Goal: Task Accomplishment & Management: Use online tool/utility

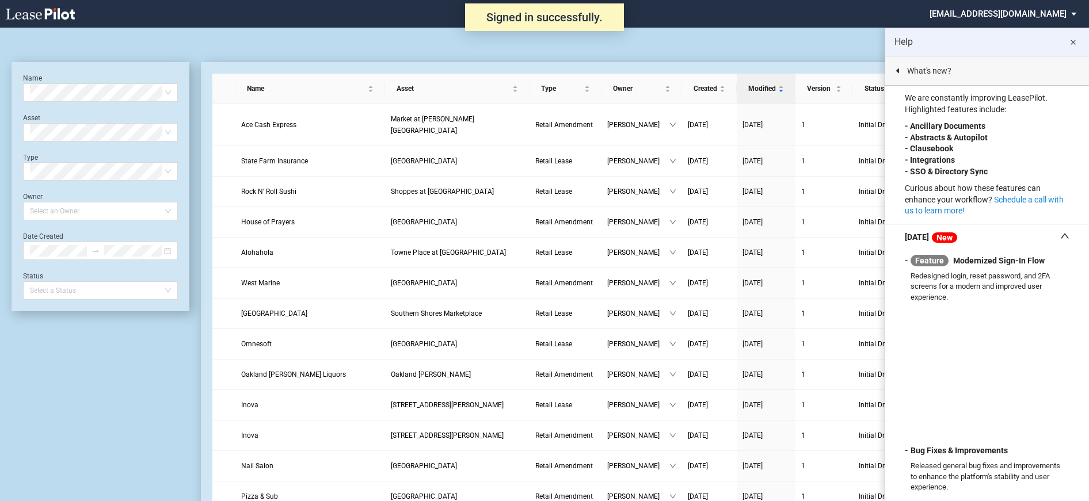
click at [998, 10] on md-select "nschechter@kleinenterprises.com Change Password 2-Factor Authentication Form Ma…" at bounding box center [1007, 13] width 158 height 26
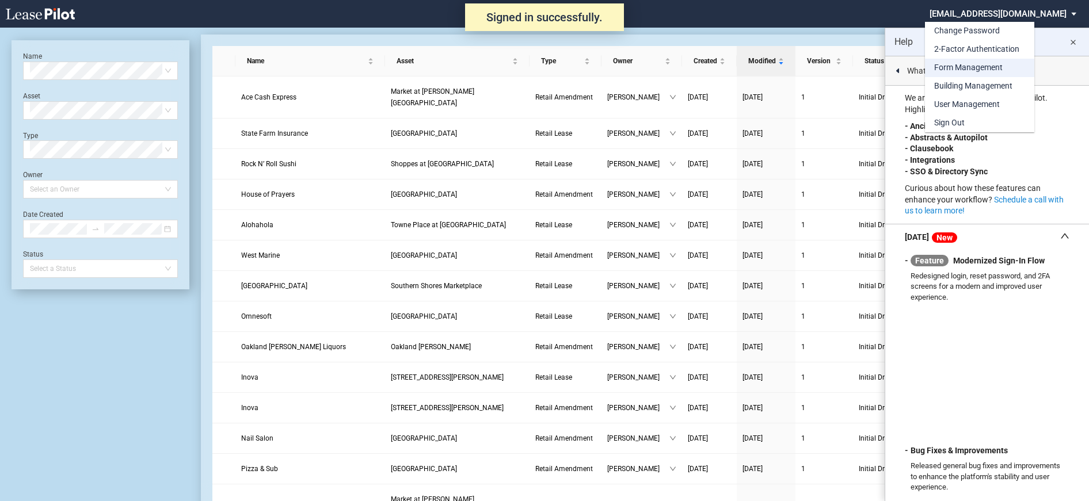
click at [958, 65] on div "Form Management" at bounding box center [968, 68] width 68 height 12
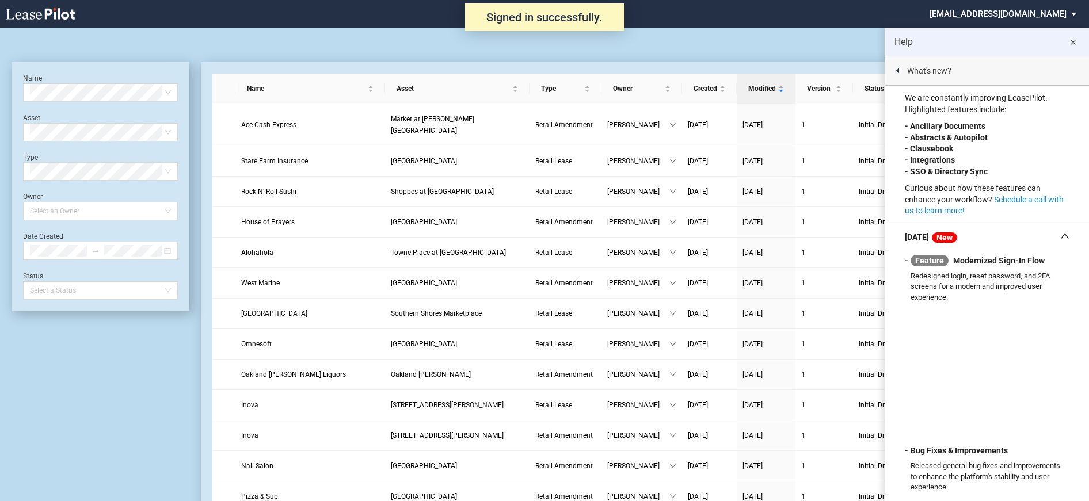
scroll to position [28, 0]
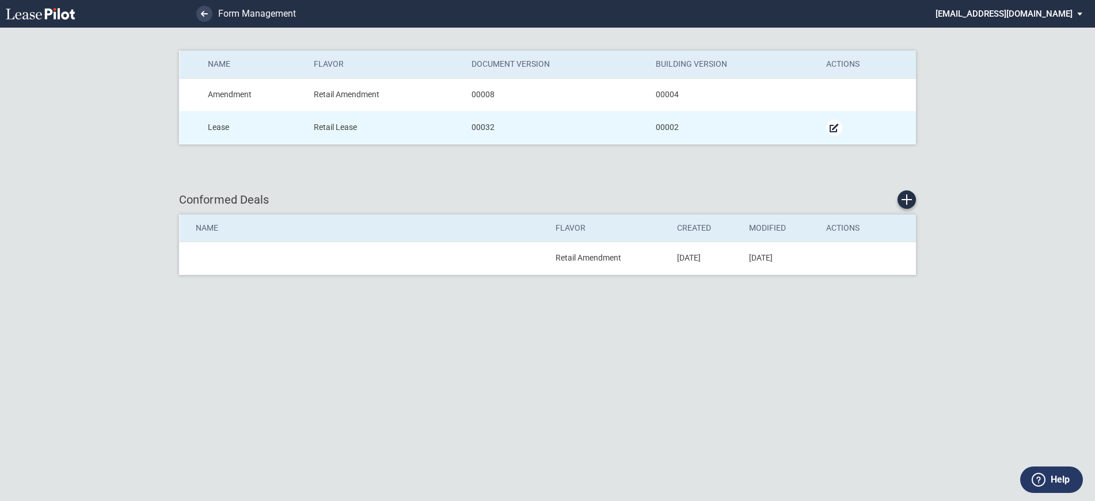
click at [829, 130] on md-icon "Manage Form" at bounding box center [834, 128] width 14 height 14
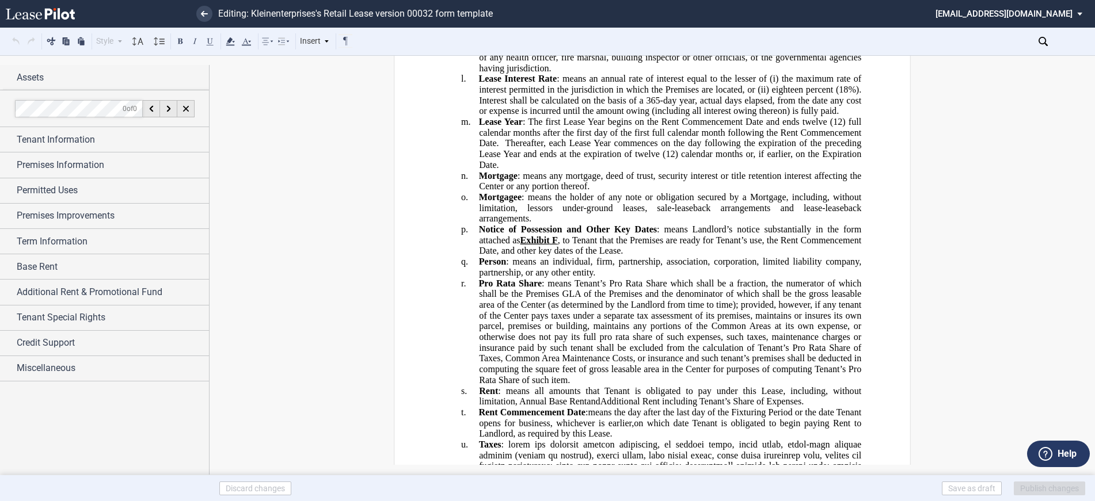
scroll to position [1266, 0]
click at [538, 287] on span "Pro Rata Share" at bounding box center [509, 282] width 63 height 10
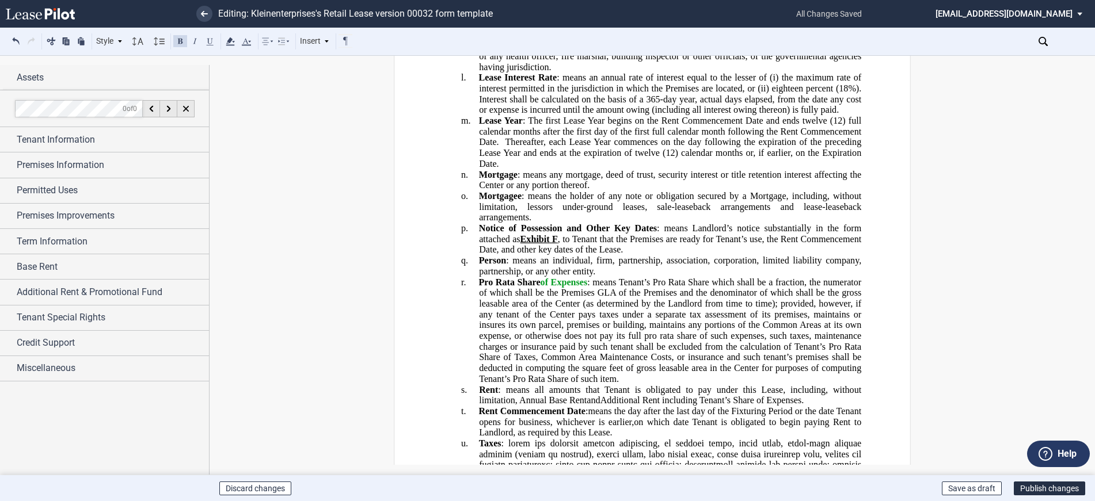
click at [706, 315] on span ": means Tenant’s Pro Rata Share which shall be a fraction, the numerator of whi…" at bounding box center [671, 330] width 384 height 107
drag, startPoint x: 586, startPoint y: 311, endPoint x: 542, endPoint y: 310, distance: 44.3
click at [542, 287] on span "of Expenses" at bounding box center [563, 282] width 47 height 10
click at [575, 287] on span "of Expenses" at bounding box center [563, 282] width 47 height 10
click at [586, 287] on span "of Expenses" at bounding box center [563, 282] width 47 height 10
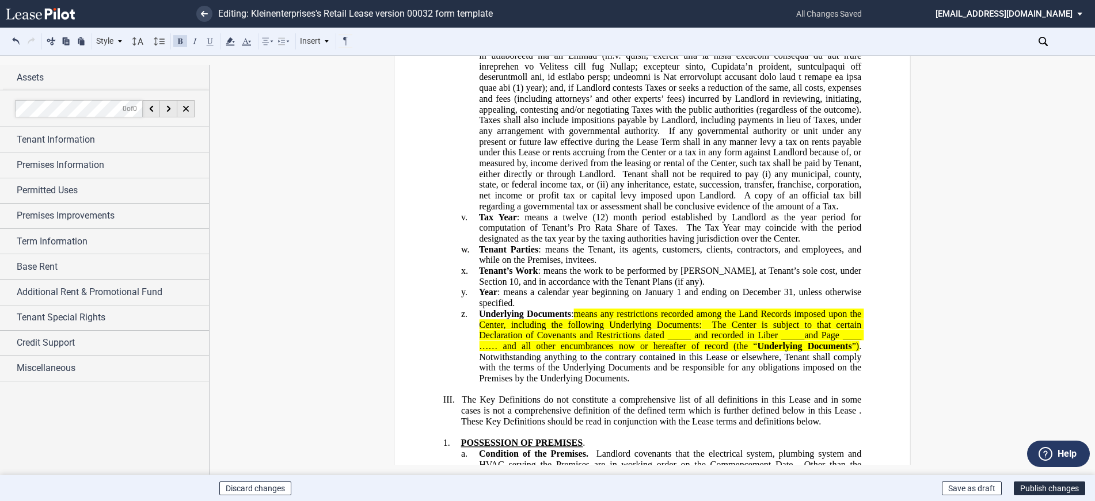
scroll to position [1784, 0]
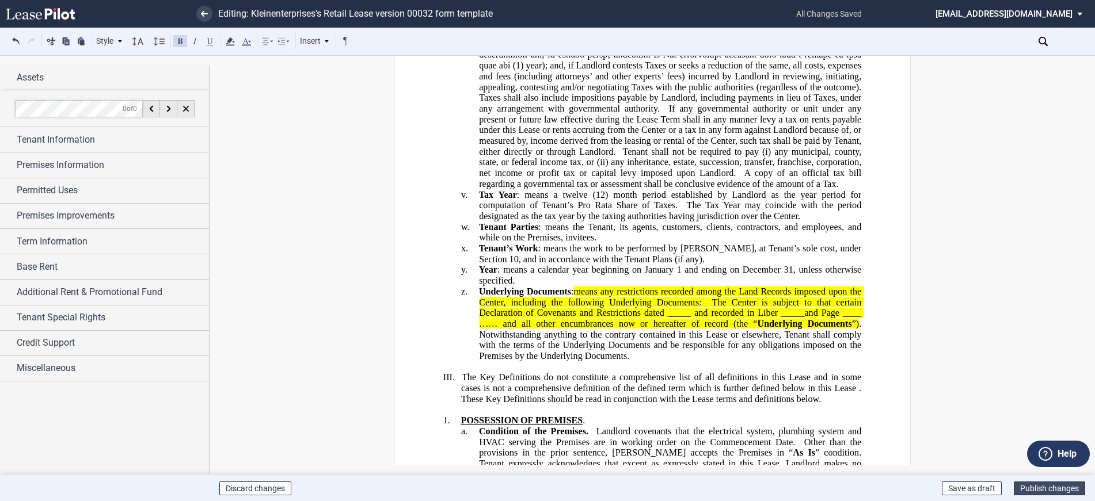
click at [1044, 483] on button "Publish changes" at bounding box center [1049, 489] width 71 height 14
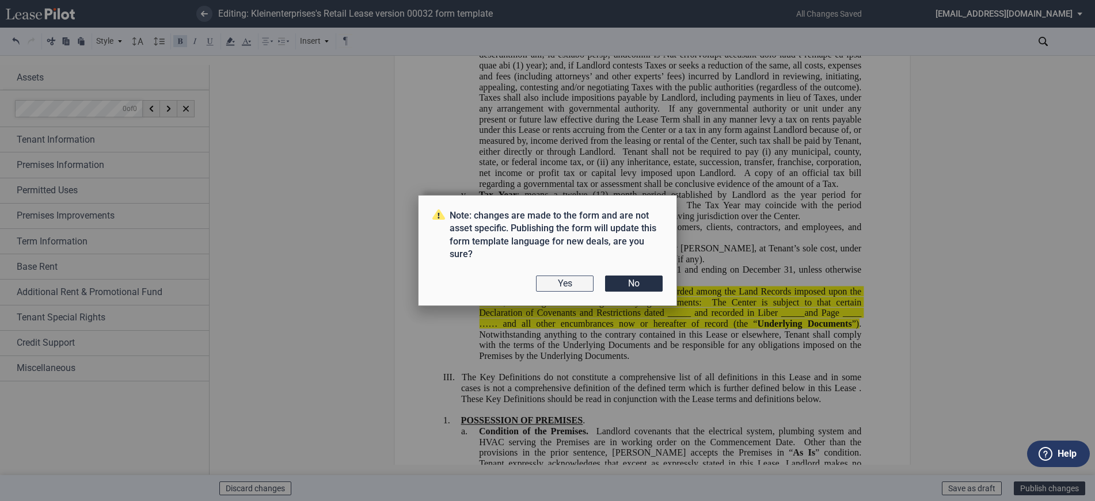
click at [574, 283] on button "Yes" at bounding box center [565, 284] width 58 height 16
